Goal: Find specific page/section: Find specific page/section

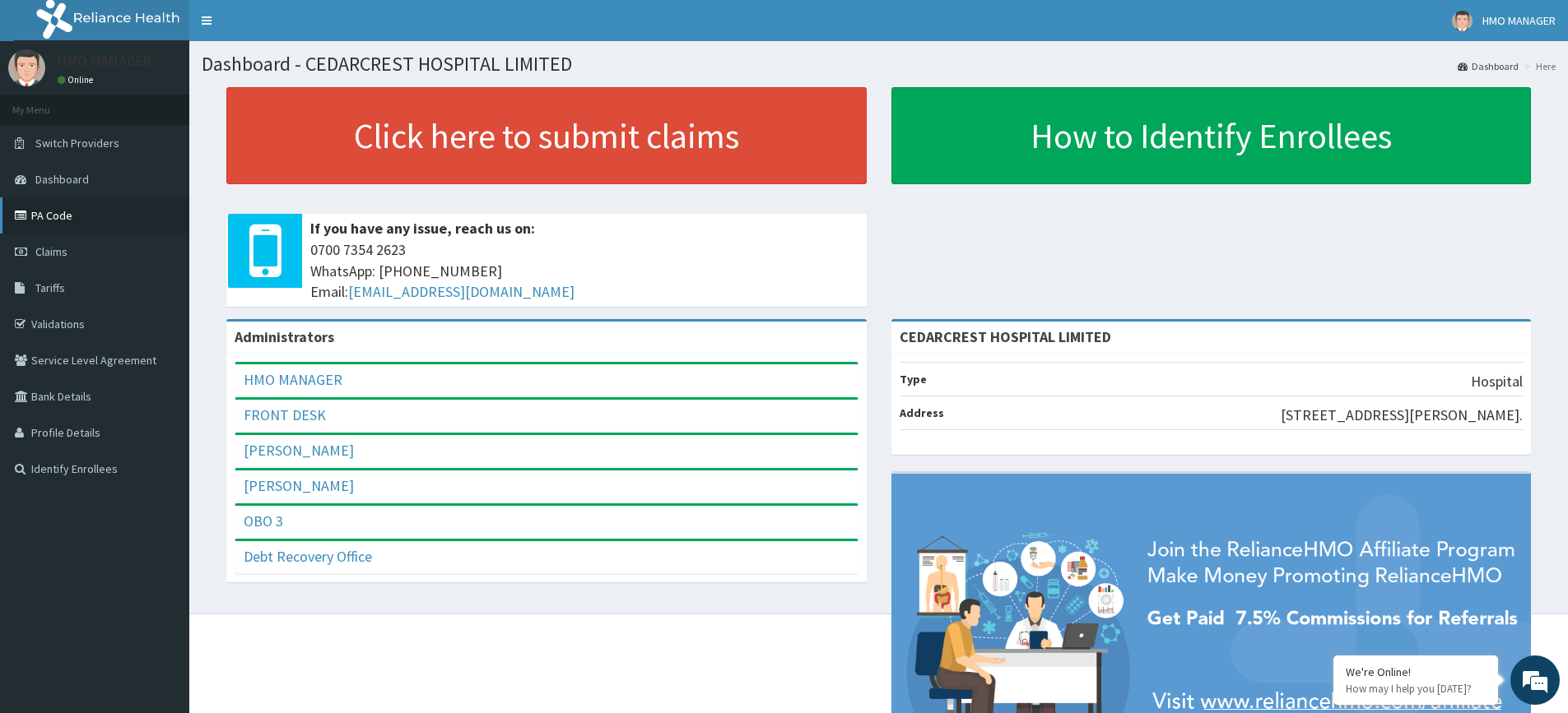
click at [49, 215] on link "PA Code" at bounding box center [94, 215] width 189 height 36
click at [59, 209] on link "PA Code" at bounding box center [94, 215] width 189 height 36
click at [23, 215] on icon at bounding box center [24, 216] width 17 height 12
